Goal: Task Accomplishment & Management: Manage account settings

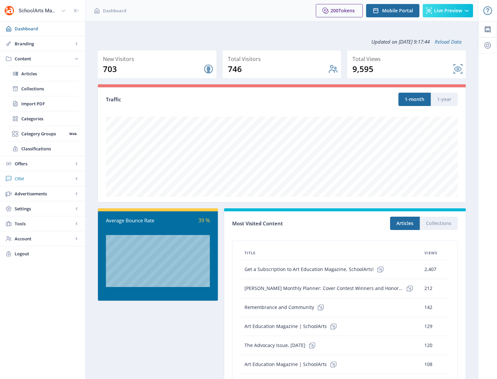
click at [19, 179] on span "CRM" at bounding box center [44, 178] width 59 height 7
click at [32, 104] on span "Readers" at bounding box center [49, 103] width 57 height 7
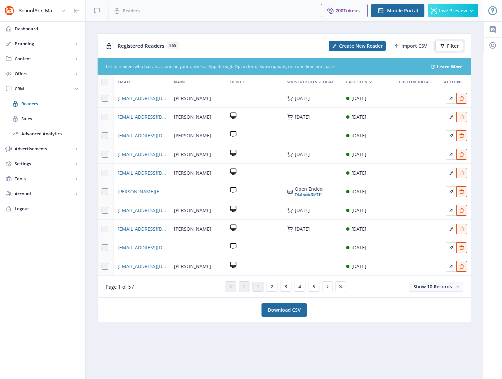
click at [450, 46] on span "Filter" at bounding box center [453, 45] width 12 height 5
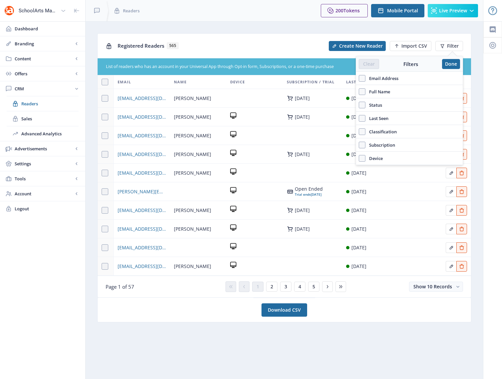
click at [379, 91] on span "Full Name" at bounding box center [377, 92] width 25 height 8
click at [359, 91] on input "Full Name" at bounding box center [359, 91] width 0 height 0
checkbox input "true"
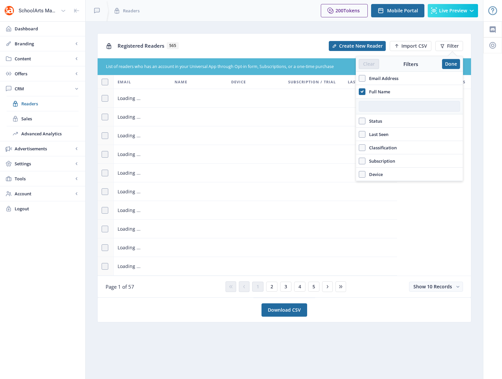
click at [379, 109] on input "text" at bounding box center [409, 106] width 101 height 11
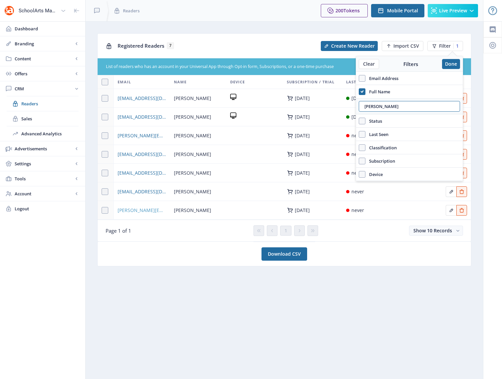
type input "[PERSON_NAME]"
click at [144, 211] on span "[PERSON_NAME][EMAIL_ADDRESS][PERSON_NAME][DOMAIN_NAME]" at bounding box center [142, 210] width 48 height 8
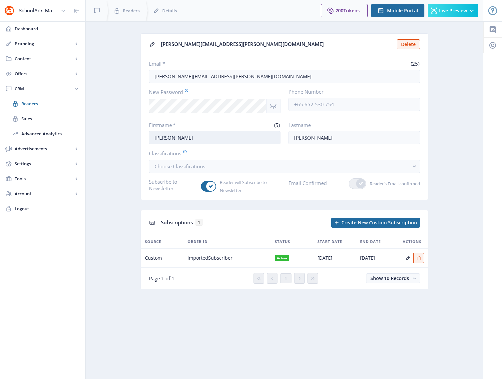
drag, startPoint x: 170, startPoint y: 138, endPoint x: 156, endPoint y: 137, distance: 13.7
click at [156, 137] on input "[PERSON_NAME]" at bounding box center [214, 137] width 131 height 13
type input "[PERSON_NAME]"
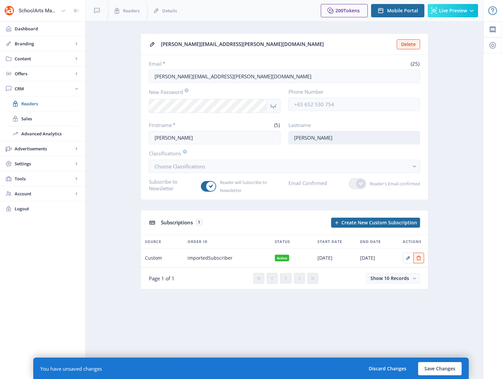
drag, startPoint x: 313, startPoint y: 137, endPoint x: 297, endPoint y: 137, distance: 16.3
click at [297, 137] on input "[PERSON_NAME]" at bounding box center [353, 137] width 131 height 13
type input "[PERSON_NAME]"
click at [229, 78] on input "[PERSON_NAME][EMAIL_ADDRESS][PERSON_NAME][DOMAIN_NAME]" at bounding box center [284, 76] width 271 height 13
click at [273, 107] on icon "Show password" at bounding box center [273, 106] width 8 height 8
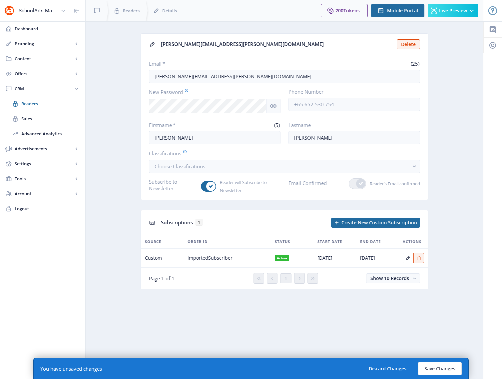
click at [303, 152] on label "Classifications" at bounding box center [282, 152] width 266 height 7
click at [438, 371] on button "Save Changes" at bounding box center [440, 368] width 44 height 13
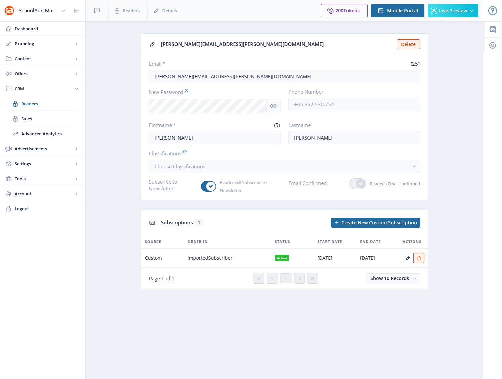
click at [113, 80] on app-crm-reader "[PERSON_NAME][EMAIL_ADDRESS][PERSON_NAME][DOMAIN_NAME] Delete Email * (25) [PER…" at bounding box center [284, 166] width 374 height 266
click at [121, 136] on app-crm-reader "[PERSON_NAME][EMAIL_ADDRESS][PERSON_NAME][DOMAIN_NAME] Delete Email * (25) [PER…" at bounding box center [284, 166] width 374 height 266
click at [111, 35] on app-crm-reader "[PERSON_NAME][EMAIL_ADDRESS][PERSON_NAME][DOMAIN_NAME] Delete Email * (25) [PER…" at bounding box center [284, 166] width 374 height 266
click at [26, 28] on span "Dashboard" at bounding box center [47, 28] width 65 height 7
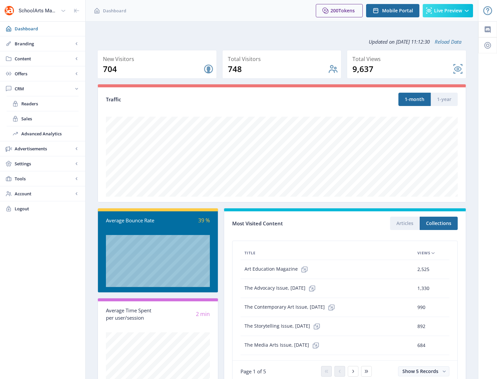
click at [144, 217] on div "Average Bounce Rate" at bounding box center [132, 220] width 52 height 8
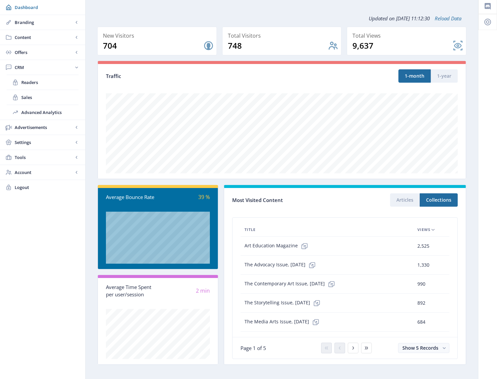
scroll to position [28, 0]
